Goal: Task Accomplishment & Management: Manage account settings

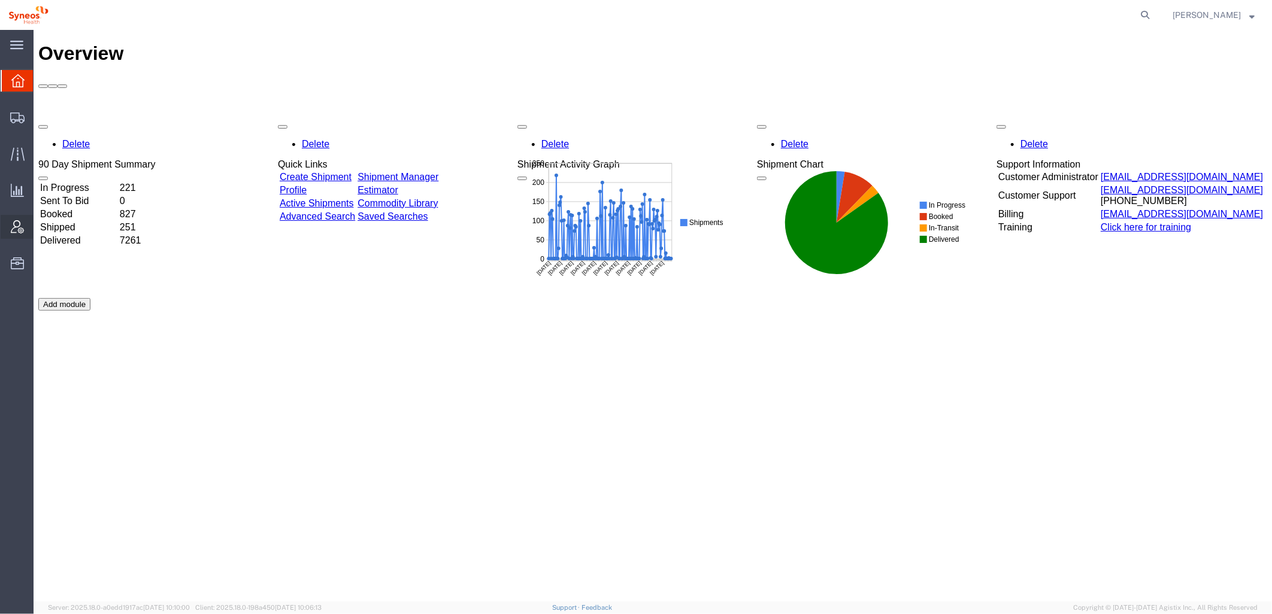
click at [24, 226] on div at bounding box center [18, 227] width 34 height 24
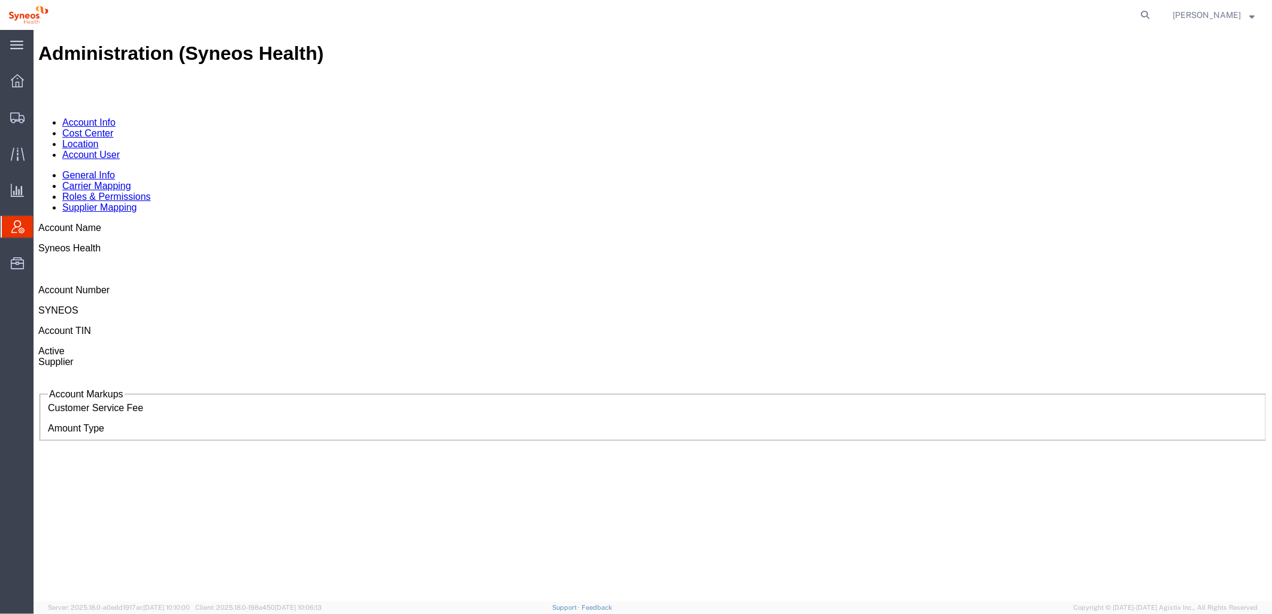
click at [119, 149] on link "Account User" at bounding box center [90, 154] width 57 height 10
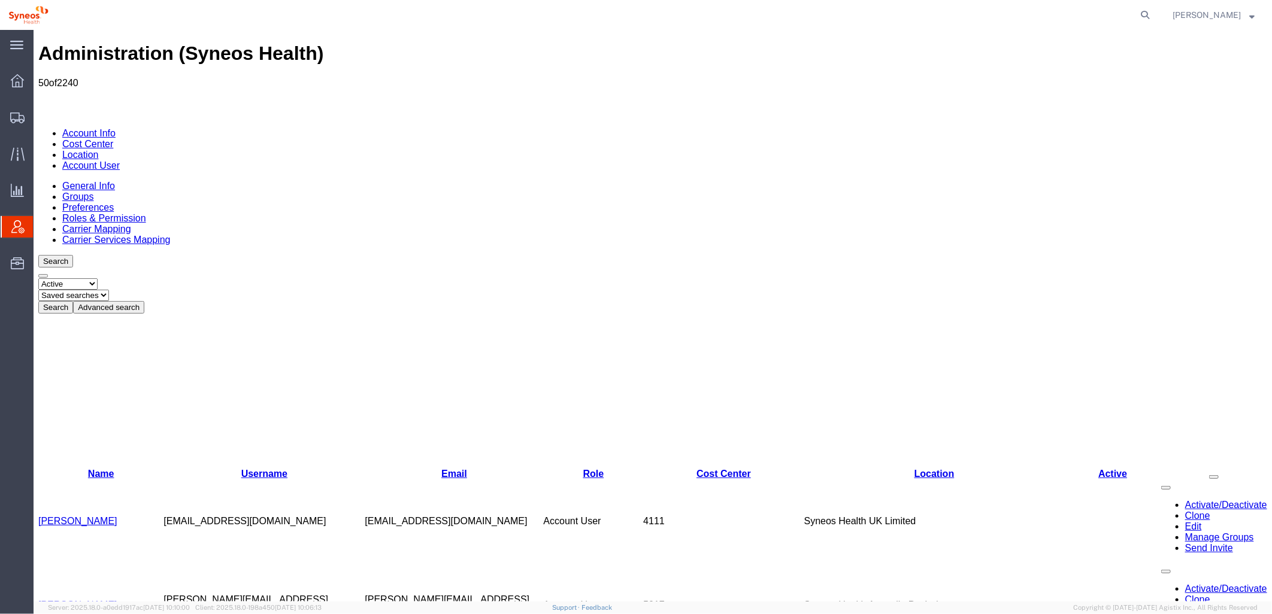
click at [144, 301] on button "Advanced search" at bounding box center [107, 307] width 71 height 13
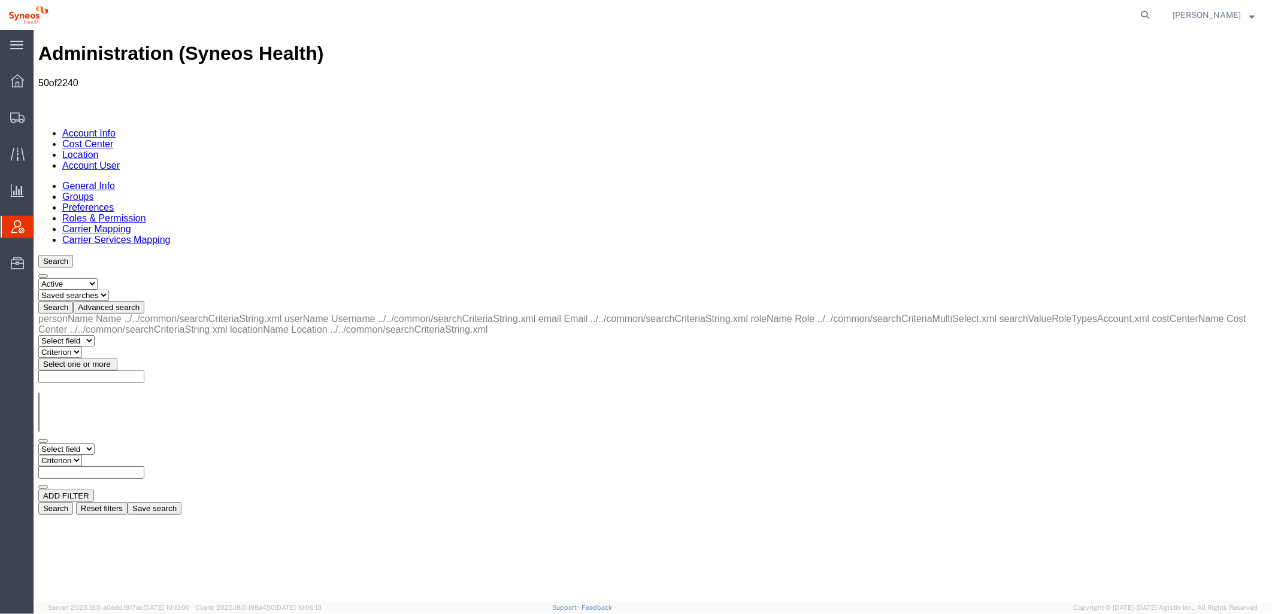
click at [94, 443] on select "Select field Cost Center Email Location Name Role Username" at bounding box center [66, 448] width 56 height 11
select select "locationName"
click at [38, 443] on select "Select field Cost Center Email Location Name Role Username" at bounding box center [66, 448] width 56 height 11
click at [110, 454] on select "Criterion contains does not contain is is blank is not blank starts with" at bounding box center [74, 459] width 72 height 11
select select "contains"
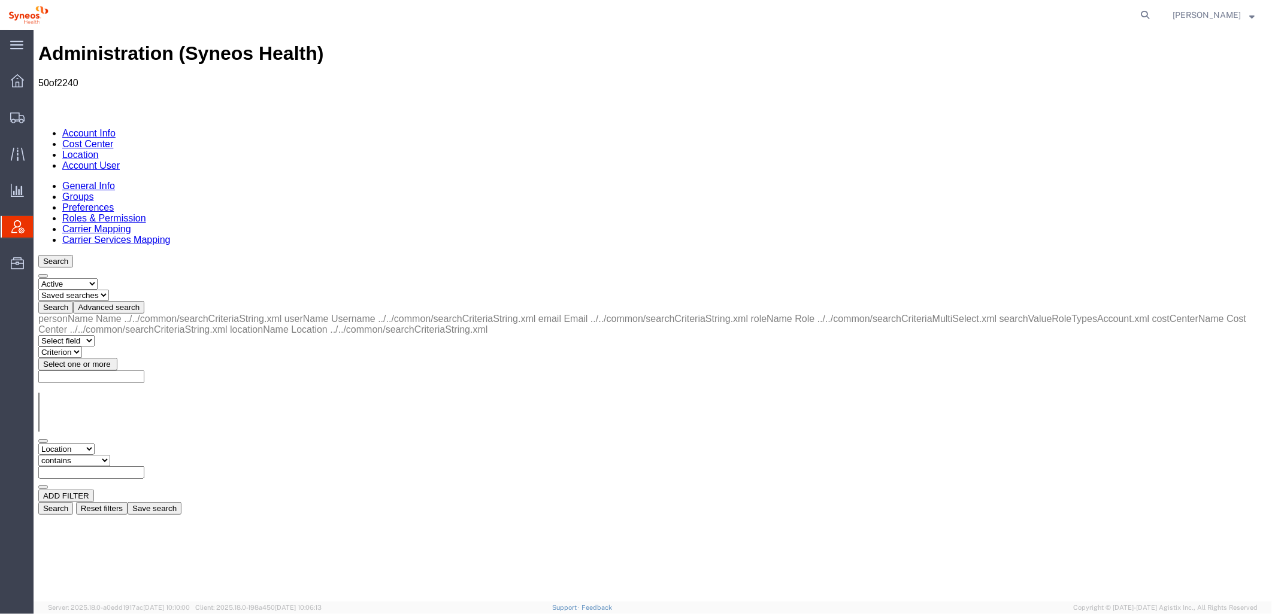
click at [110, 454] on select "Criterion contains does not contain is is blank is not blank starts with" at bounding box center [74, 459] width 72 height 11
click at [144, 466] on input "text" at bounding box center [91, 472] width 106 height 13
type input "zdnu"
click at [72, 502] on button "Search" at bounding box center [55, 508] width 35 height 13
